Goal: Information Seeking & Learning: Learn about a topic

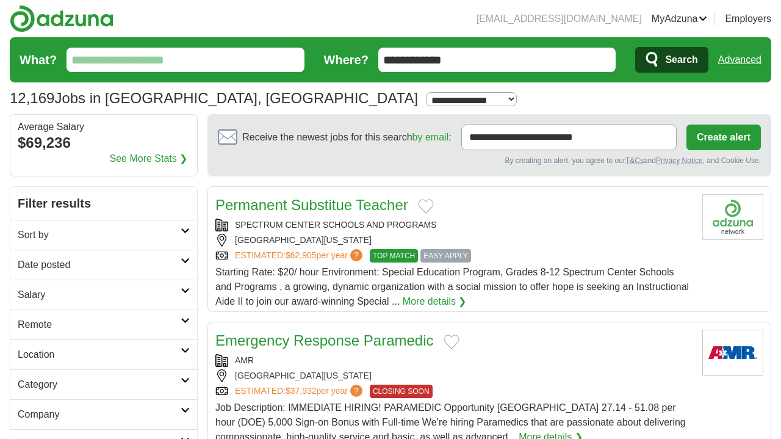
click at [222, 59] on input "What?" at bounding box center [185, 60] width 238 height 24
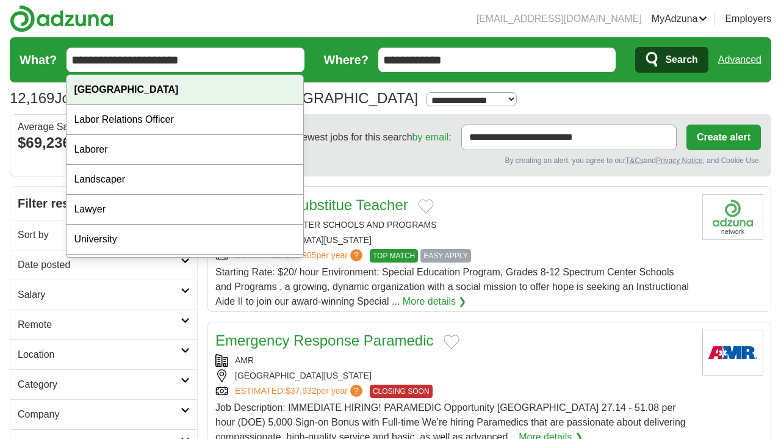
click at [131, 87] on strong "[GEOGRAPHIC_DATA]" at bounding box center [126, 89] width 104 height 10
type input "**********"
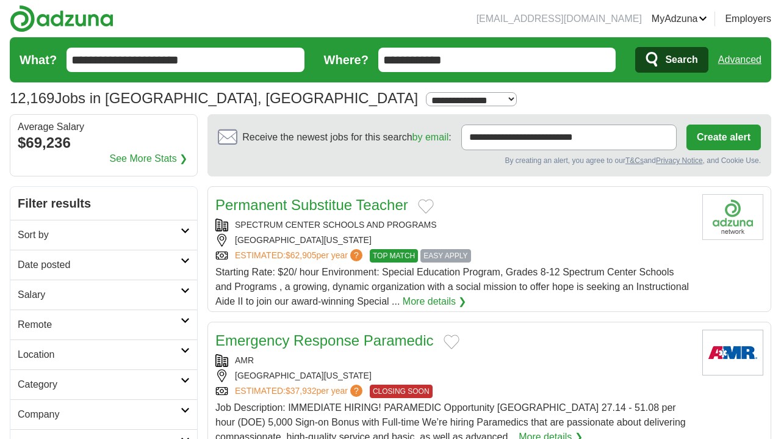
click at [681, 66] on span "Search" at bounding box center [681, 60] width 32 height 24
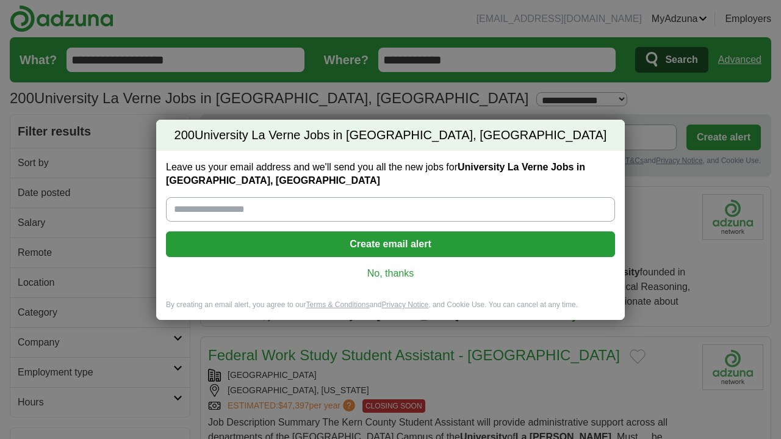
click at [392, 272] on link "No, thanks" at bounding box center [390, 273] width 429 height 13
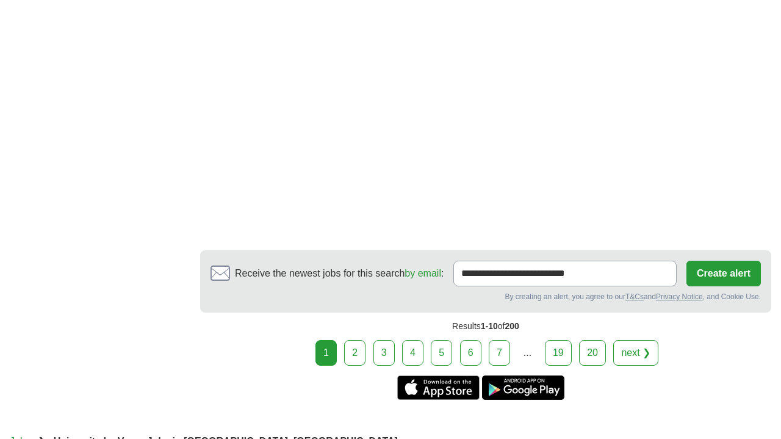
scroll to position [2420, 0]
click at [356, 362] on link "2" at bounding box center [354, 352] width 21 height 26
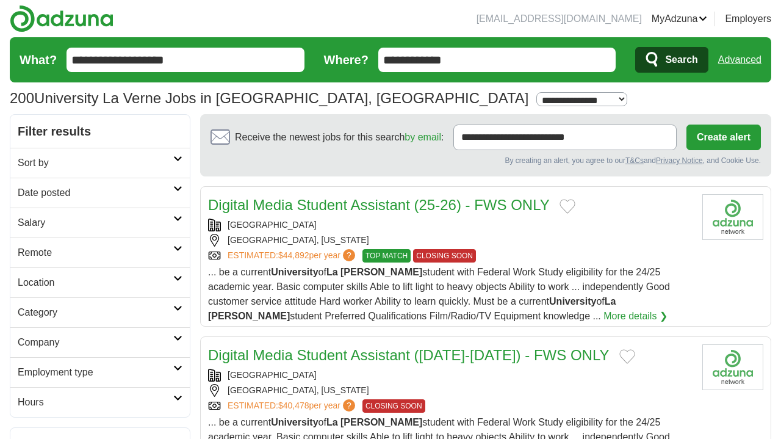
click at [275, 222] on link "UNIVERSITY OF LA VERNE" at bounding box center [272, 225] width 89 height 10
click at [176, 310] on icon at bounding box center [177, 308] width 9 height 6
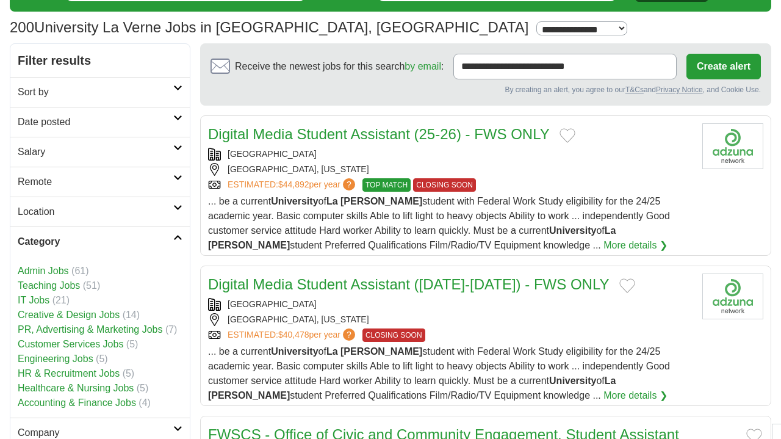
scroll to position [71, 0]
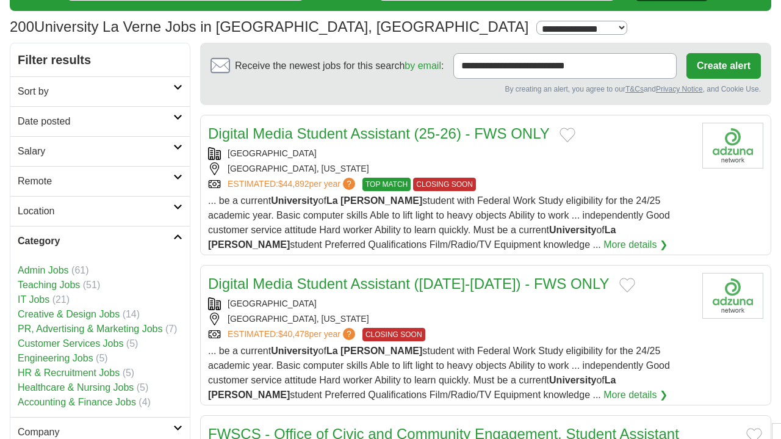
click at [67, 270] on link "Admin Jobs" at bounding box center [43, 270] width 51 height 10
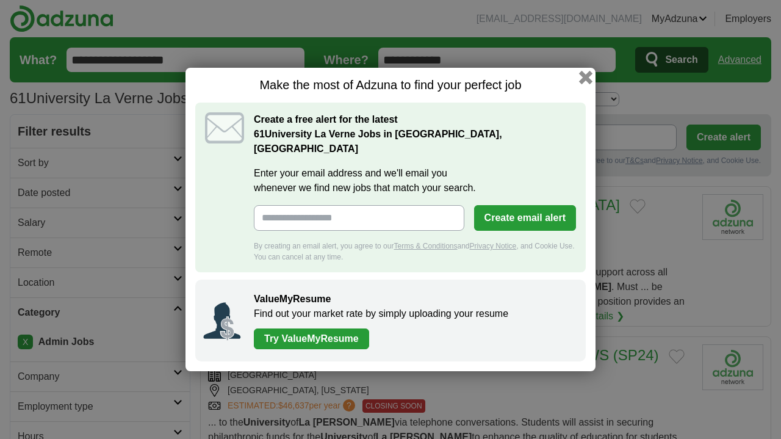
click at [587, 84] on button "button" at bounding box center [585, 77] width 13 height 13
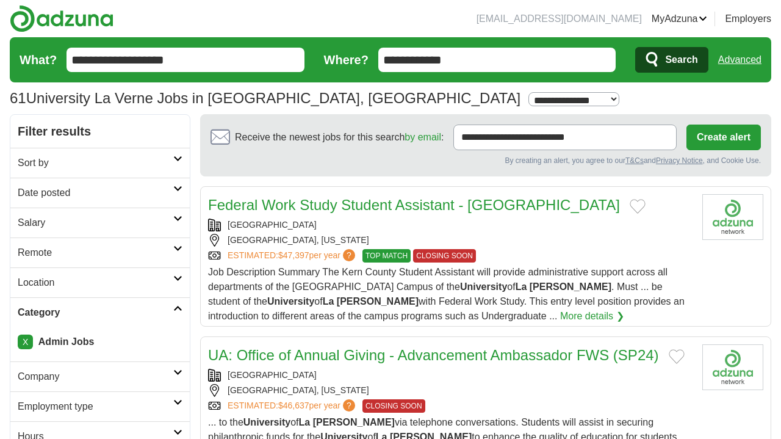
click at [250, 63] on input "**********" at bounding box center [185, 60] width 238 height 24
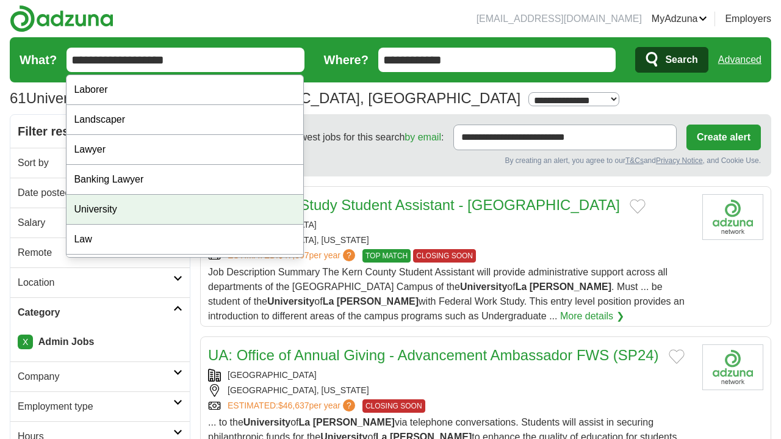
click at [168, 202] on div "University" at bounding box center [184, 210] width 237 height 30
type input "**********"
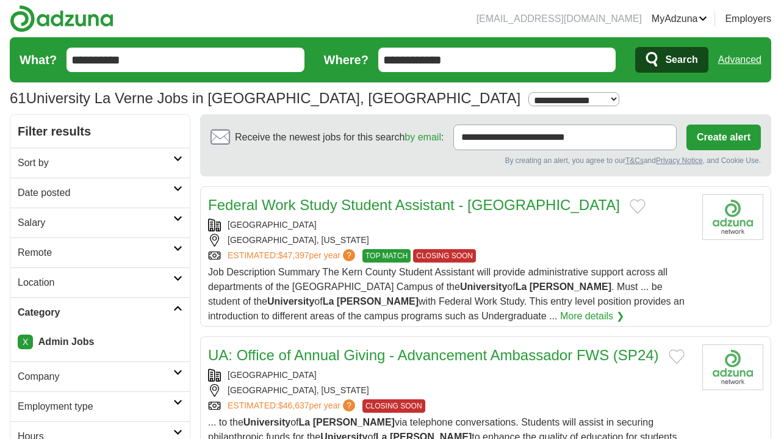
click at [678, 59] on span "Search" at bounding box center [681, 60] width 32 height 24
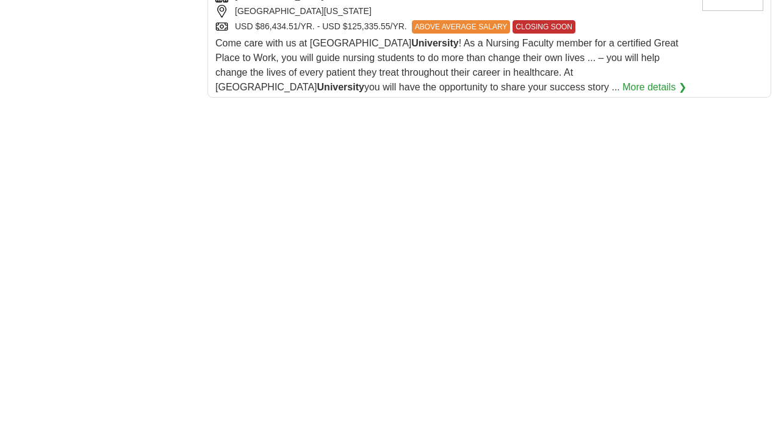
scroll to position [1594, 0]
